Goal: Task Accomplishment & Management: Manage account settings

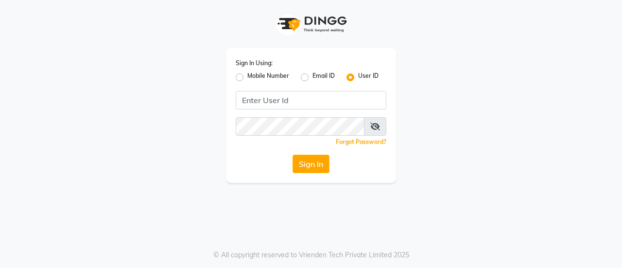
click at [247, 77] on label "Mobile Number" at bounding box center [268, 77] width 42 height 12
click at [247, 77] on input "Mobile Number" at bounding box center [250, 74] width 6 height 6
radio input "true"
radio input "false"
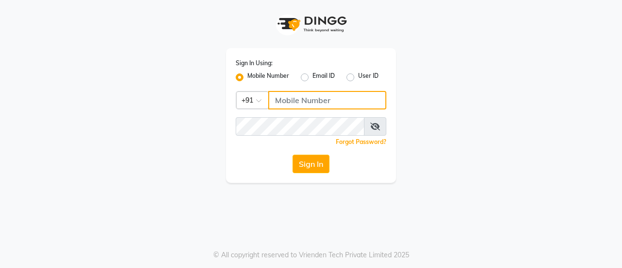
click at [297, 106] on input "Username" at bounding box center [327, 100] width 118 height 18
type input "9494878202"
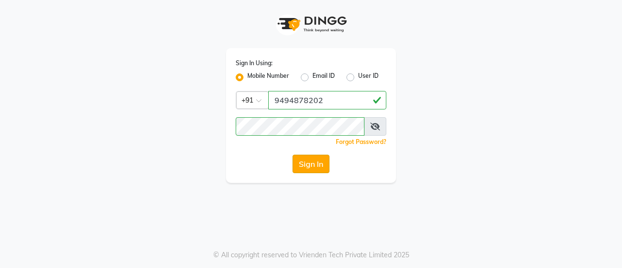
click at [308, 158] on button "Sign In" at bounding box center [311, 164] width 37 height 18
click at [312, 163] on button "Sign In" at bounding box center [311, 164] width 37 height 18
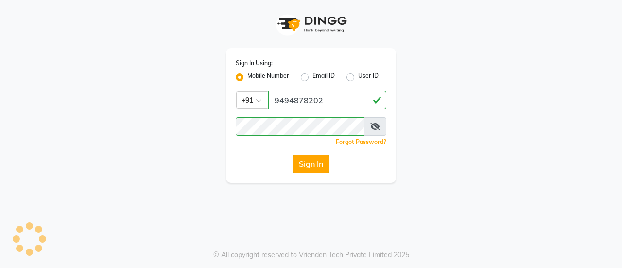
click at [312, 163] on button "Sign In" at bounding box center [311, 164] width 37 height 18
click at [312, 163] on div "Sign In" at bounding box center [311, 164] width 151 height 18
click at [312, 163] on button "Sign In" at bounding box center [311, 164] width 37 height 18
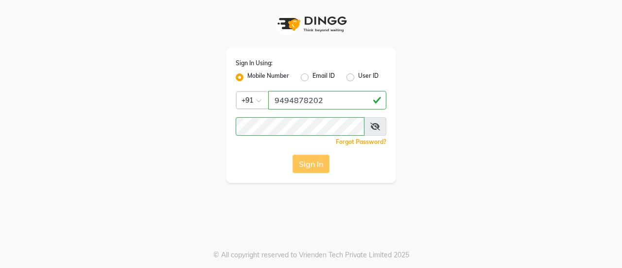
click at [312, 163] on div "Sign In" at bounding box center [311, 164] width 151 height 18
click at [312, 163] on button "Sign In" at bounding box center [311, 164] width 37 height 18
click at [312, 163] on div "Sign In" at bounding box center [311, 164] width 151 height 18
click at [312, 163] on button "Sign In" at bounding box center [311, 164] width 37 height 18
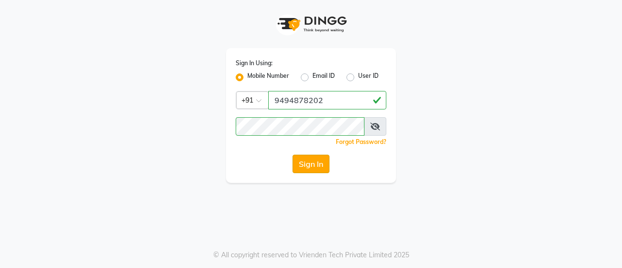
click at [312, 163] on button "Sign In" at bounding box center [311, 164] width 37 height 18
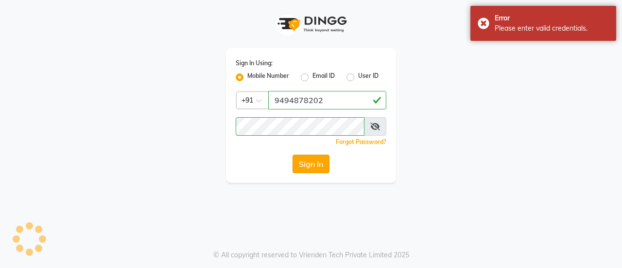
click at [312, 163] on button "Sign In" at bounding box center [311, 164] width 37 height 18
click at [414, 112] on div "Sign In Using: Mobile Number Email ID User ID Country Code × [PHONE_NUMBER] Rem…" at bounding box center [311, 91] width 554 height 183
